Goal: Information Seeking & Learning: Learn about a topic

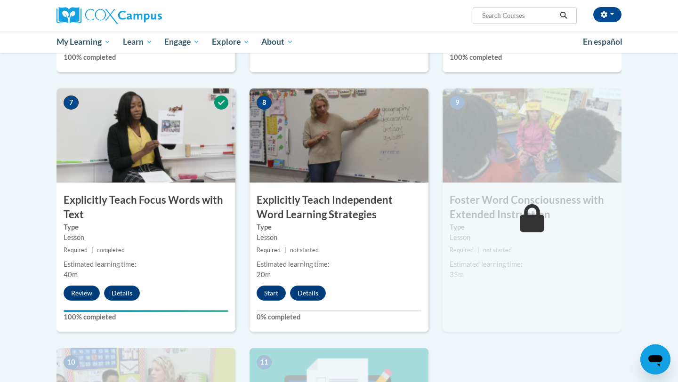
scroll to position [668, 0]
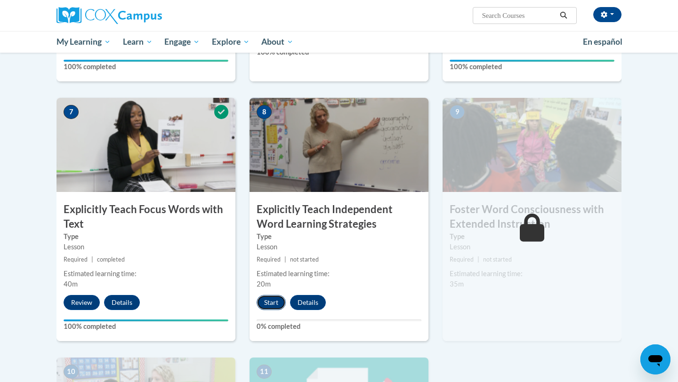
click at [271, 300] on button "Start" at bounding box center [271, 302] width 29 height 15
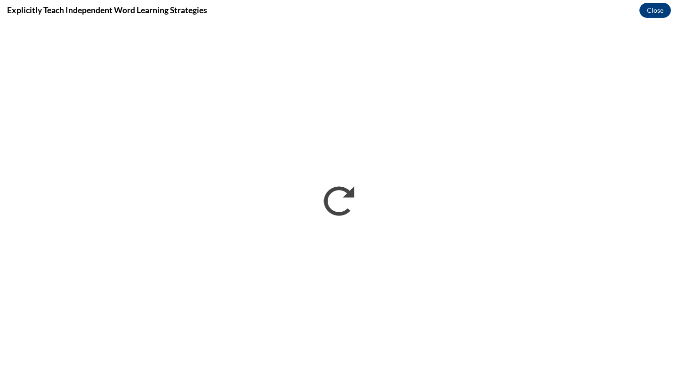
scroll to position [0, 0]
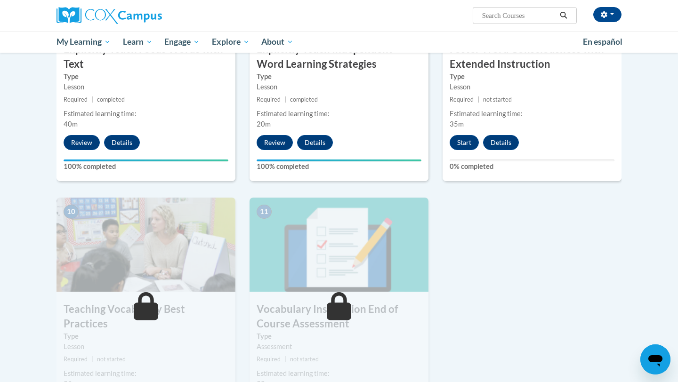
scroll to position [823, 0]
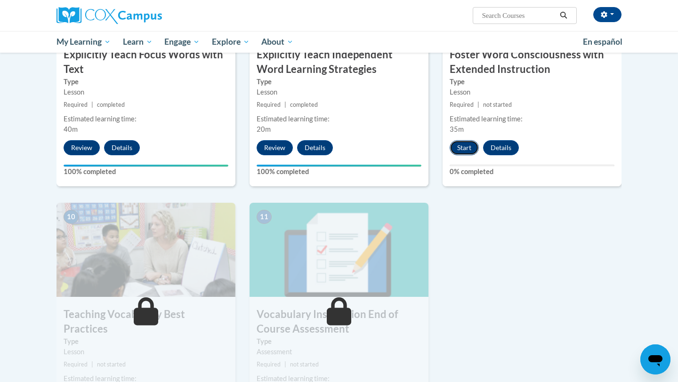
click at [468, 147] on button "Start" at bounding box center [464, 147] width 29 height 15
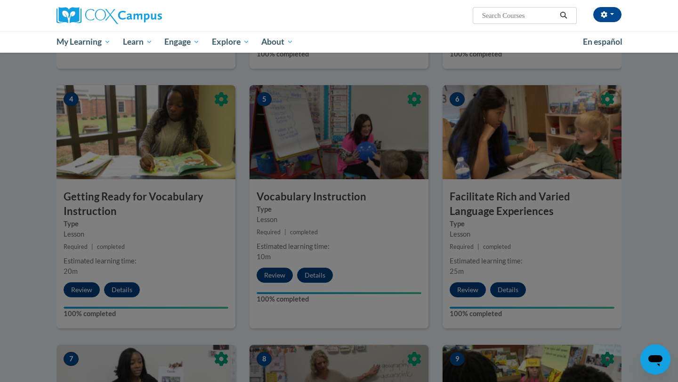
scroll to position [411, 0]
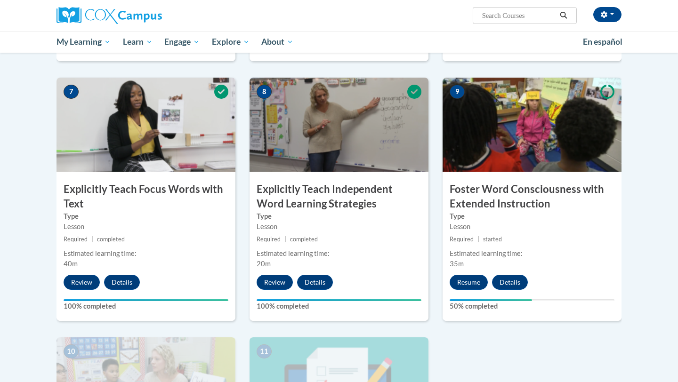
scroll to position [688, 0]
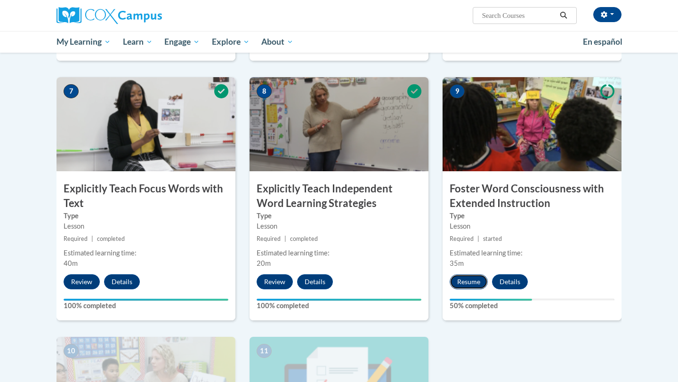
click at [478, 285] on button "Resume" at bounding box center [469, 282] width 38 height 15
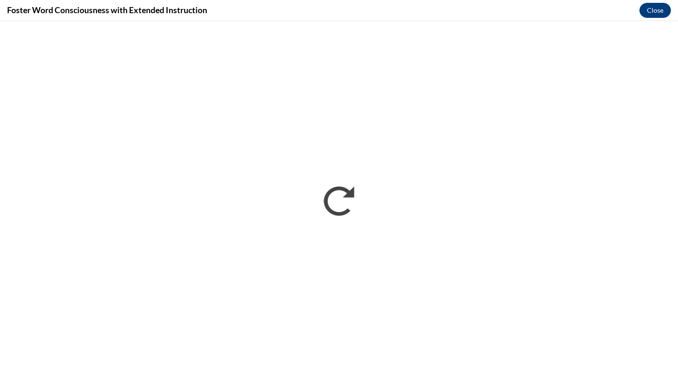
scroll to position [0, 0]
